Goal: Task Accomplishment & Management: Manage account settings

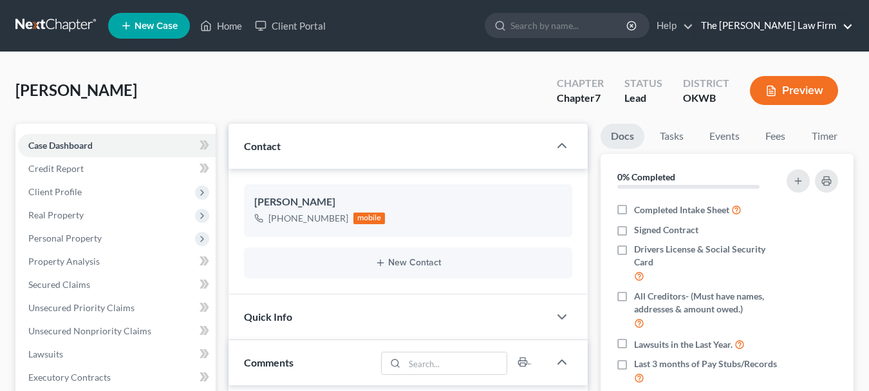
scroll to position [35, 0]
click at [812, 29] on link "The [PERSON_NAME] Law Firm" at bounding box center [773, 25] width 158 height 23
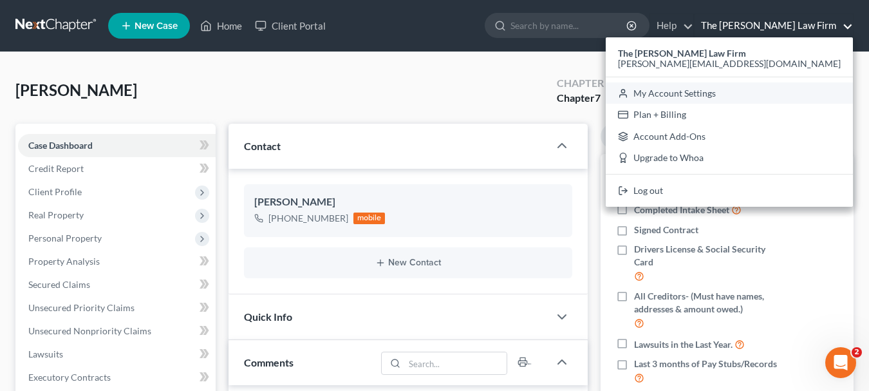
scroll to position [0, 0]
click at [776, 97] on link "My Account Settings" at bounding box center [729, 93] width 247 height 22
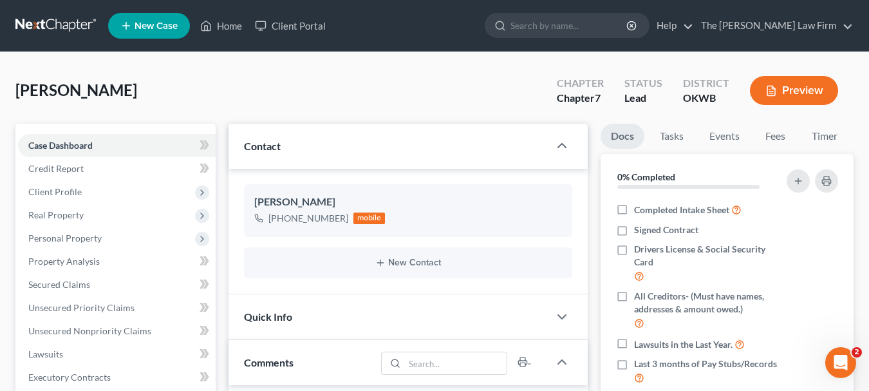
select select "65"
select select "23"
select select "37"
click at [780, 98] on button "Preview" at bounding box center [794, 90] width 88 height 29
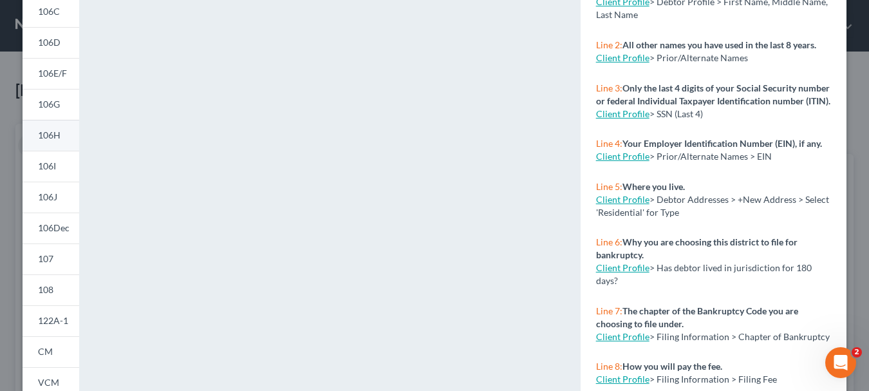
scroll to position [237, 0]
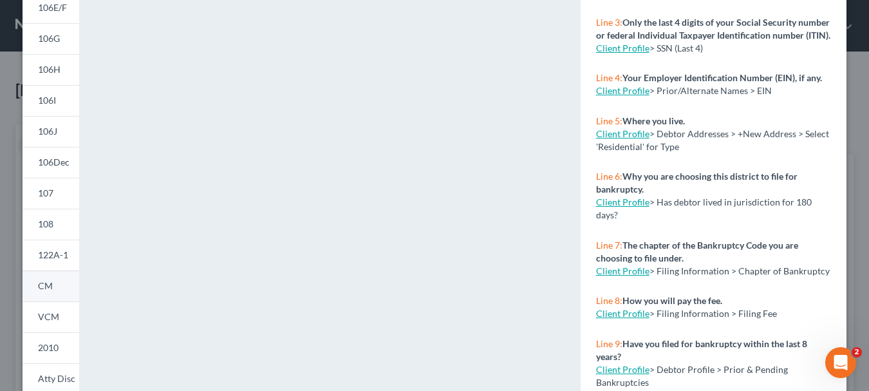
click at [53, 289] on link "CM" at bounding box center [51, 285] width 57 height 31
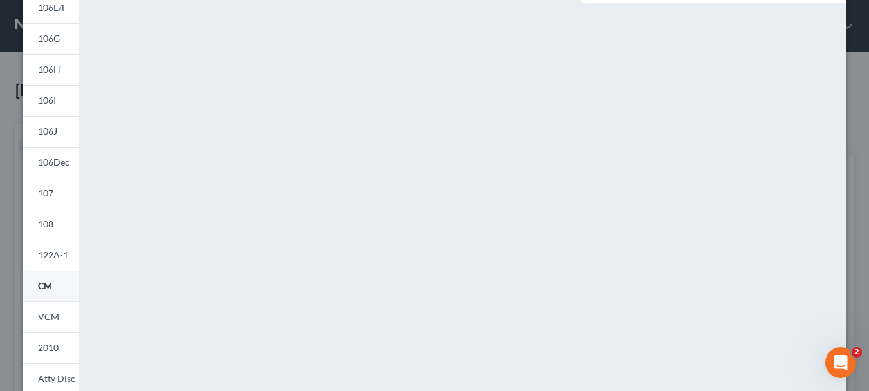
click at [53, 289] on link "CM" at bounding box center [51, 285] width 57 height 31
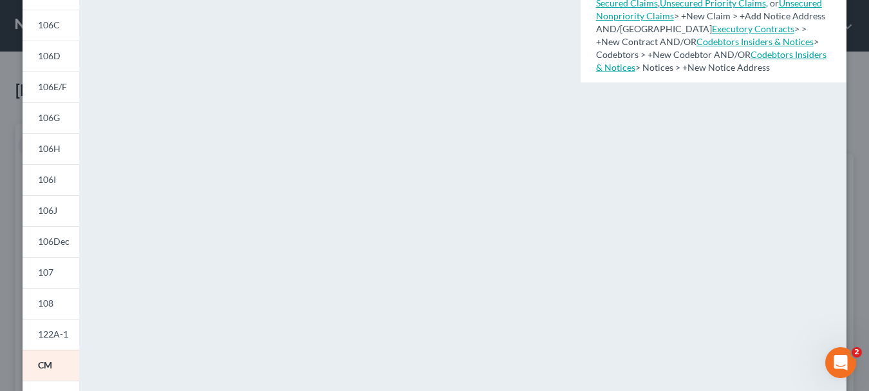
scroll to position [0, 0]
